Goal: Task Accomplishment & Management: Use online tool/utility

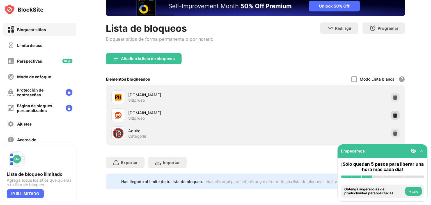
click at [392, 112] on img at bounding box center [395, 115] width 6 height 6
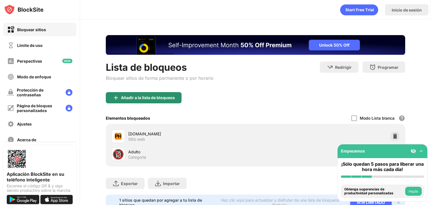
click at [157, 97] on font "Añadir a la lista de bloqueos" at bounding box center [148, 97] width 54 height 5
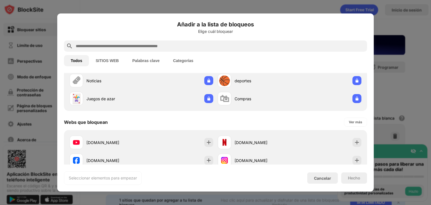
scroll to position [84, 0]
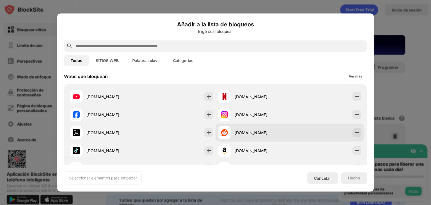
drag, startPoint x: 270, startPoint y: 133, endPoint x: 311, endPoint y: 147, distance: 42.9
click at [271, 133] on div "[DOMAIN_NAME]" at bounding box center [262, 133] width 55 height 6
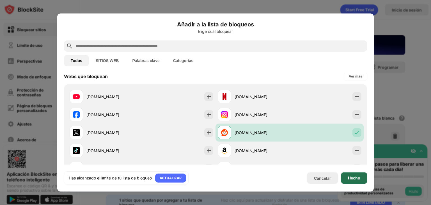
click at [352, 177] on font "Hecho" at bounding box center [354, 177] width 12 height 5
